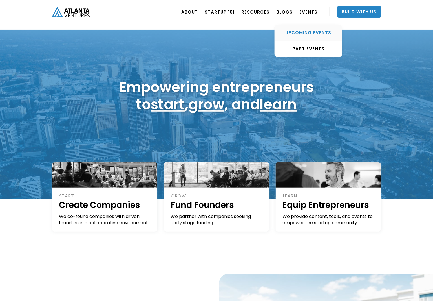
click at [305, 34] on div "UPCOMING EVENTS" at bounding box center [308, 33] width 67 height 6
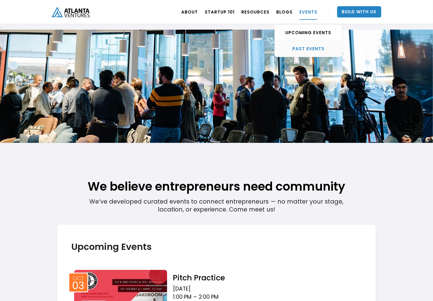
click at [302, 51] on div "PAST EVENTS" at bounding box center [308, 49] width 67 height 6
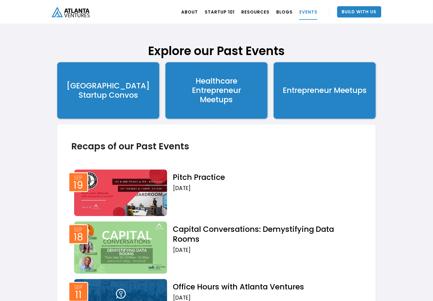
scroll to position [918, 0]
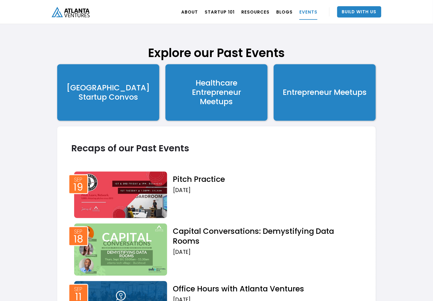
click at [309, 97] on div "Entrepreneur Meetups" at bounding box center [325, 92] width 84 height 9
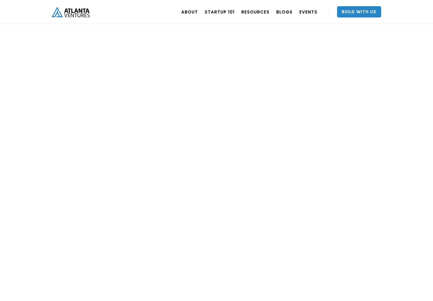
scroll to position [618, 0]
click at [319, 168] on link at bounding box center [296, 138] width 159 height 173
